Goal: Task Accomplishment & Management: Manage account settings

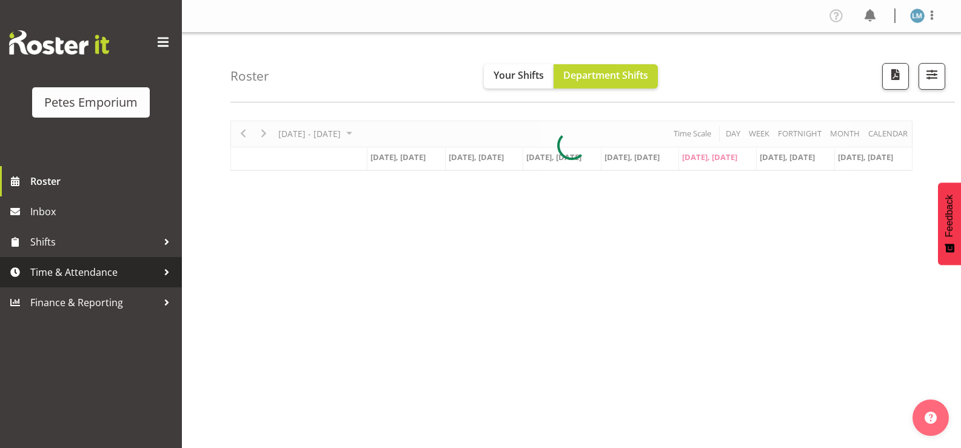
click at [144, 270] on span "Time & Attendance" at bounding box center [93, 272] width 127 height 18
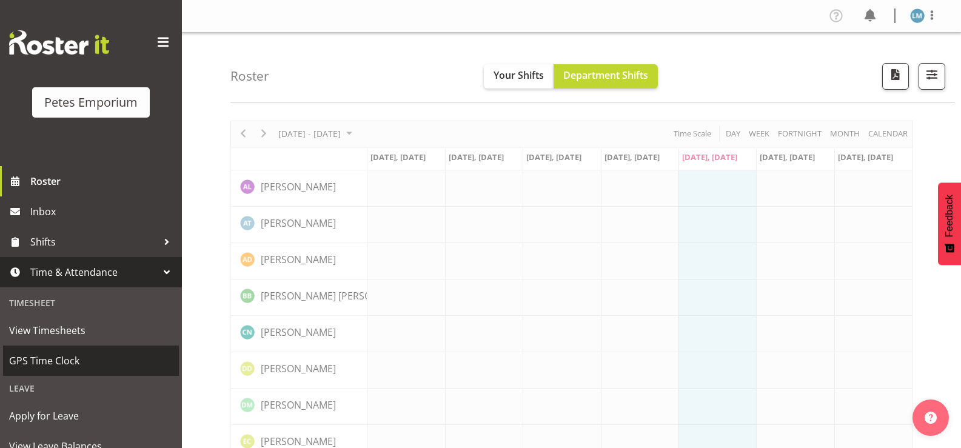
click at [116, 361] on span "GPS Time Clock" at bounding box center [91, 361] width 164 height 18
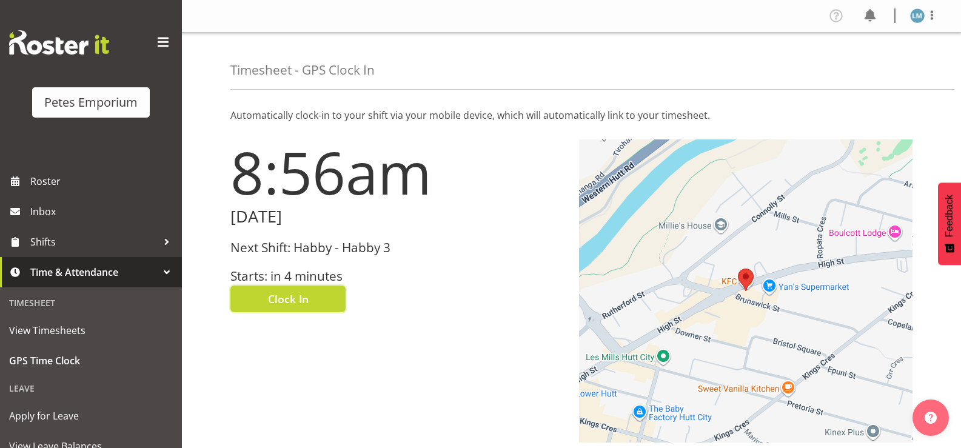
click at [288, 297] on span "Clock In" at bounding box center [288, 299] width 41 height 16
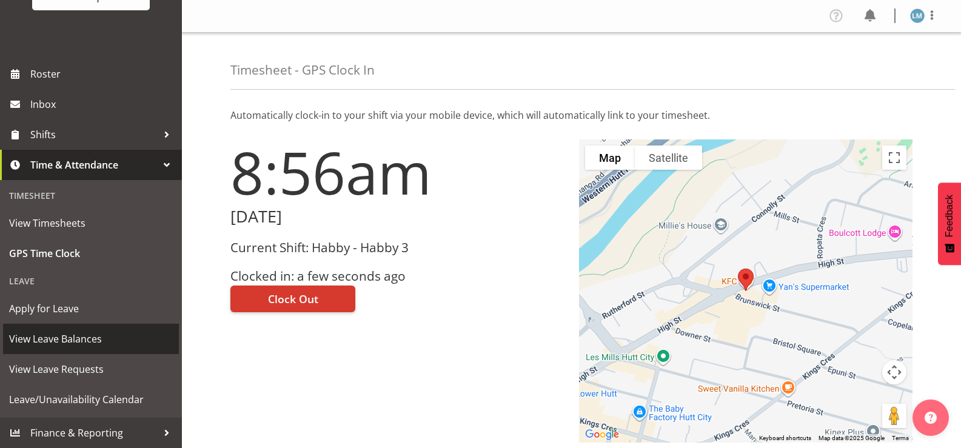
click at [60, 340] on span "View Leave Balances" at bounding box center [91, 339] width 164 height 18
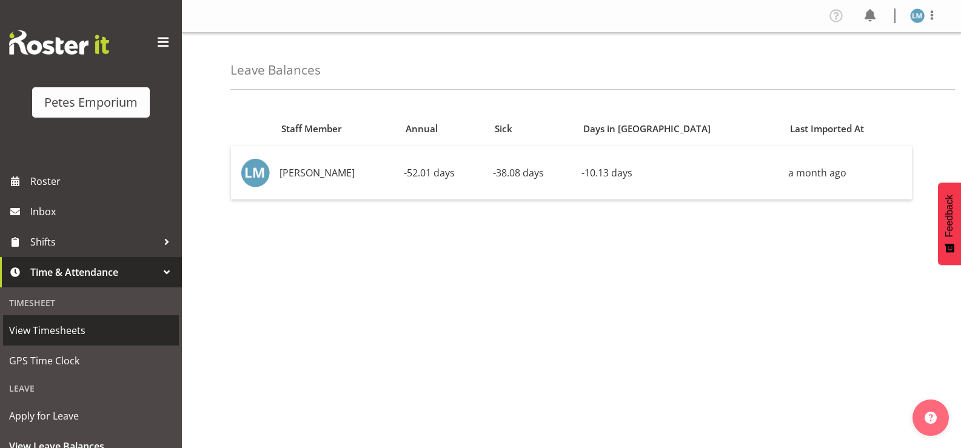
click at [93, 329] on span "View Timesheets" at bounding box center [91, 330] width 164 height 18
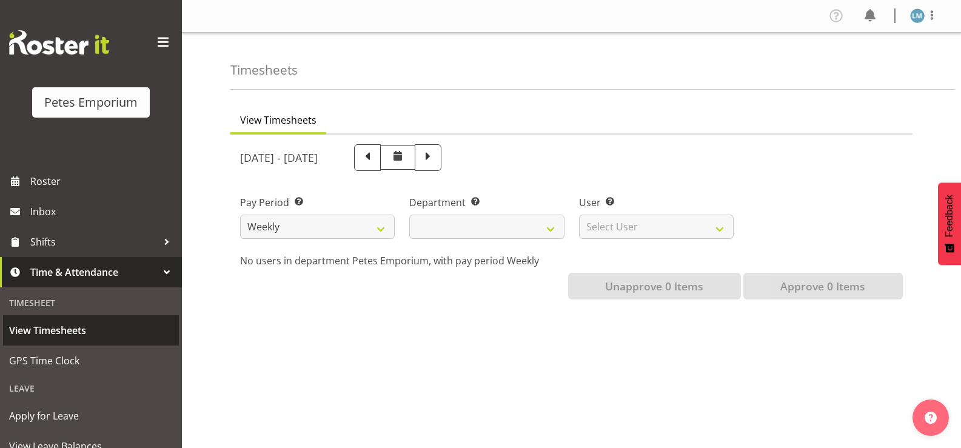
select select
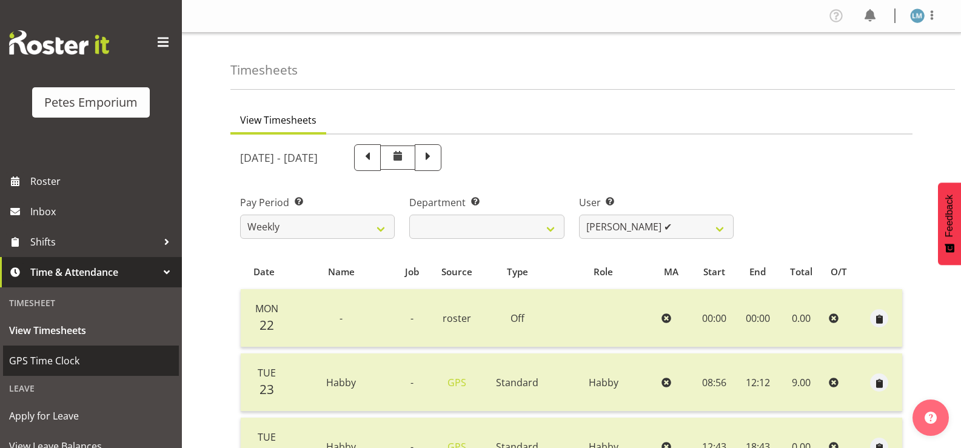
click at [84, 360] on span "GPS Time Clock" at bounding box center [91, 361] width 164 height 18
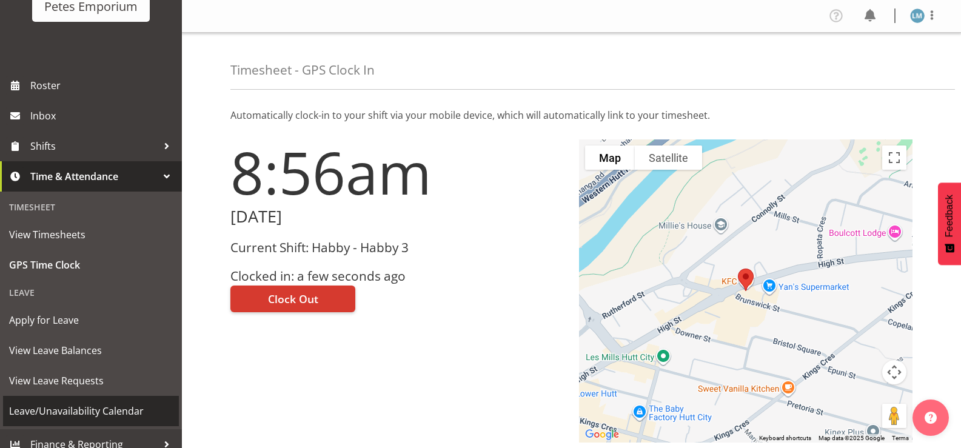
scroll to position [107, 0]
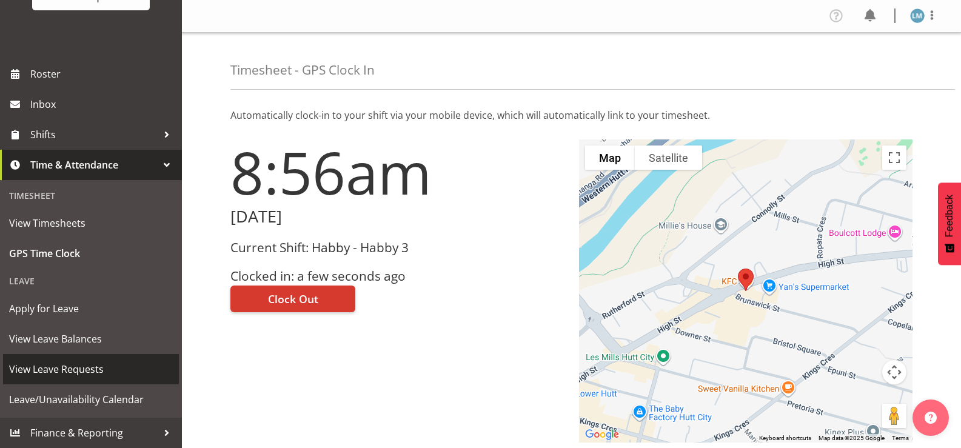
click at [89, 376] on span "View Leave Requests" at bounding box center [91, 369] width 164 height 18
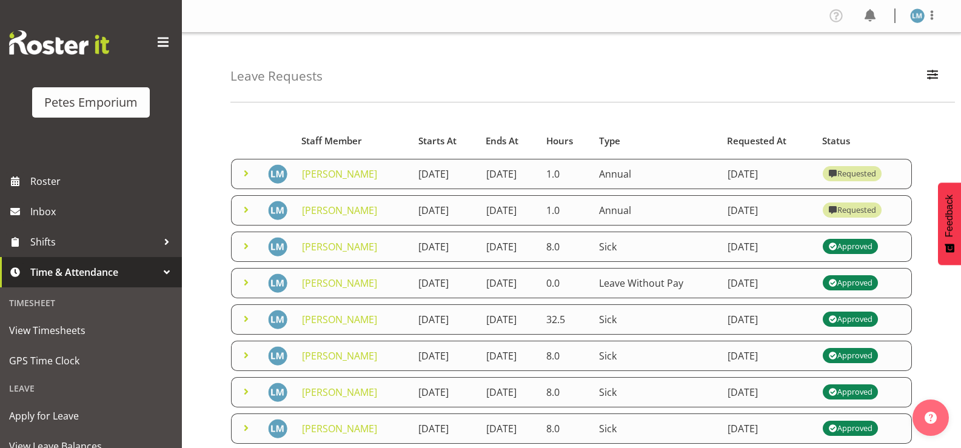
click at [246, 217] on span at bounding box center [246, 210] width 15 height 15
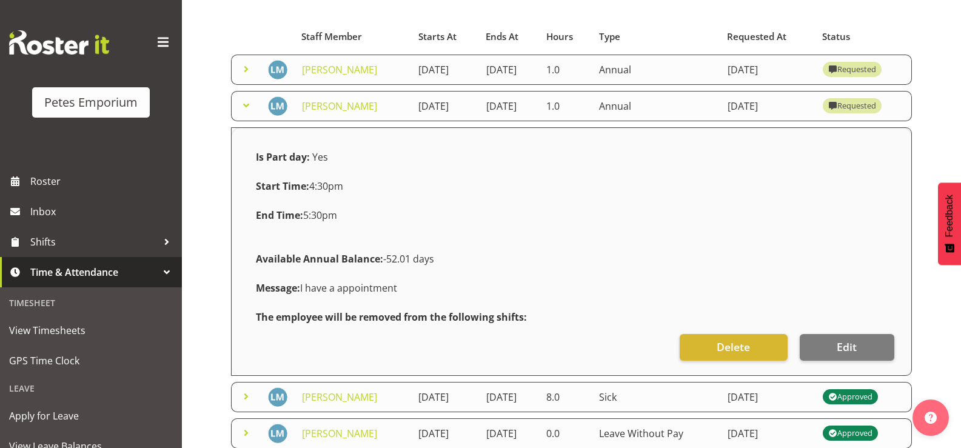
scroll to position [121, 0]
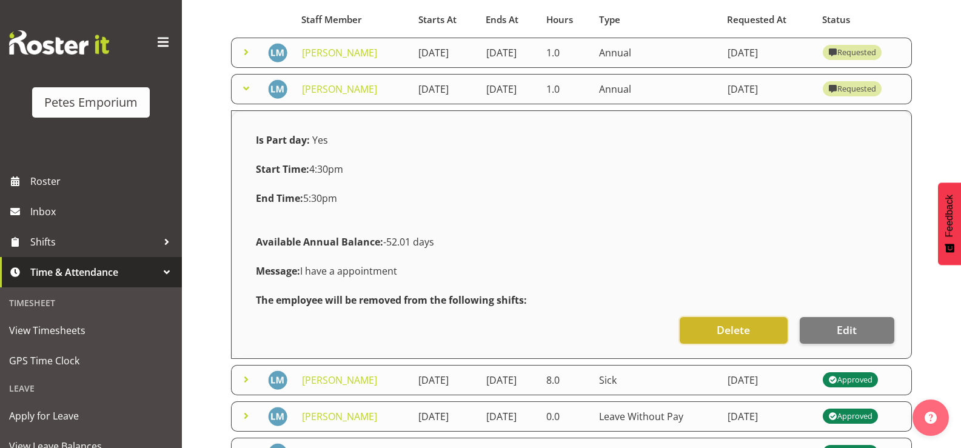
click at [719, 338] on span "Delete" at bounding box center [733, 330] width 33 height 16
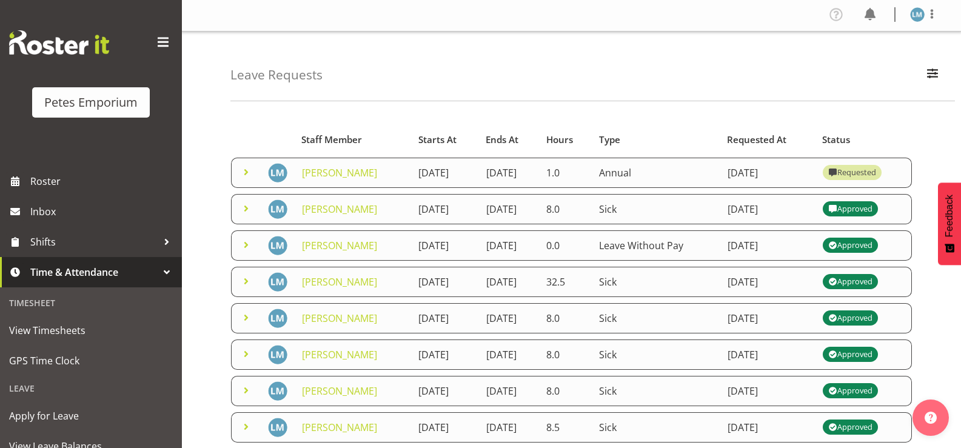
scroll to position [0, 0]
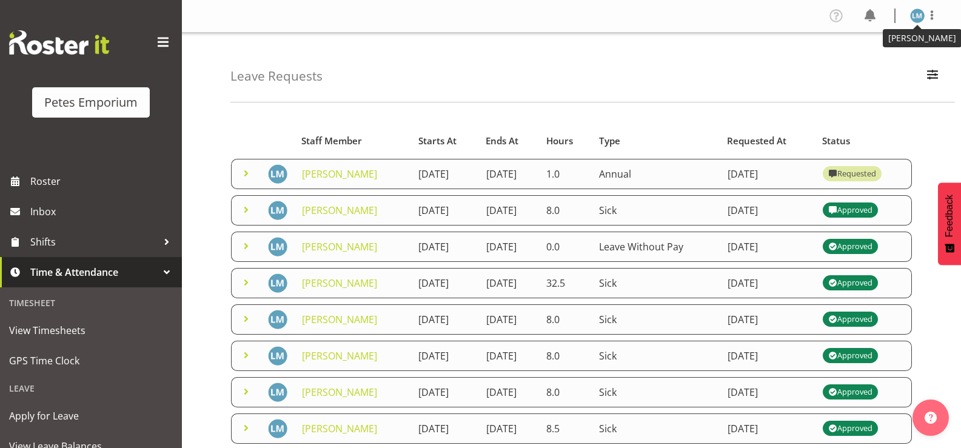
click at [924, 16] on img at bounding box center [917, 15] width 15 height 15
click at [887, 58] on link "Log Out" at bounding box center [881, 64] width 116 height 22
